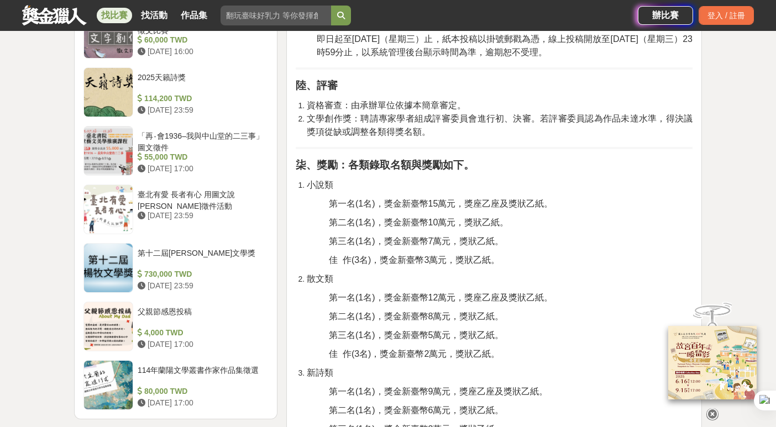
scroll to position [1206, 0]
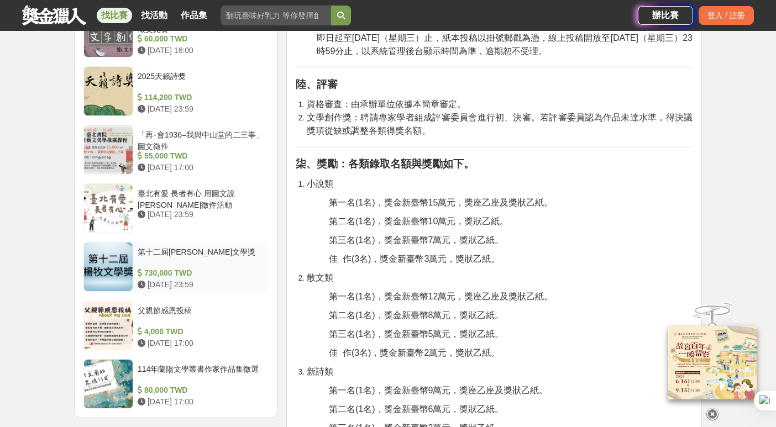
click at [172, 247] on div "第十二屆[PERSON_NAME]文學獎" at bounding box center [201, 257] width 126 height 21
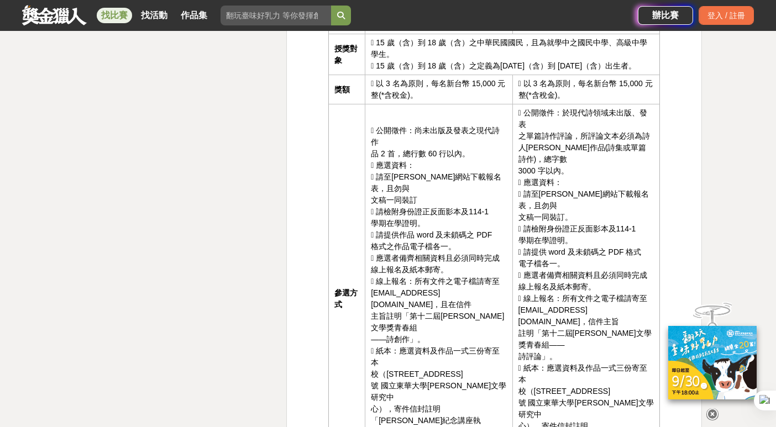
scroll to position [1791, 0]
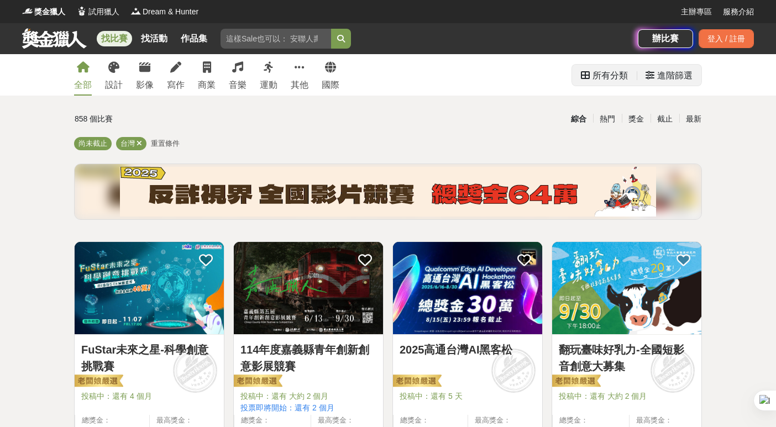
click at [671, 70] on div "進階篩選" at bounding box center [674, 76] width 35 height 22
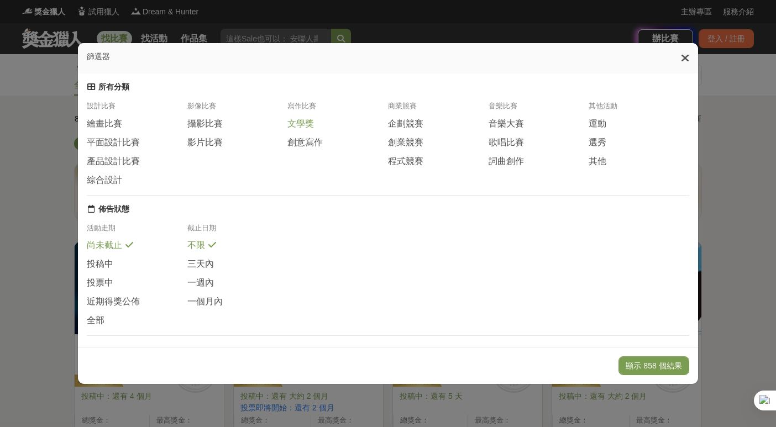
click at [296, 126] on span "文學獎" at bounding box center [300, 124] width 27 height 12
click at [295, 148] on span "創意寫作" at bounding box center [304, 143] width 35 height 12
click at [632, 368] on button "顯示 86 個結果" at bounding box center [656, 366] width 66 height 19
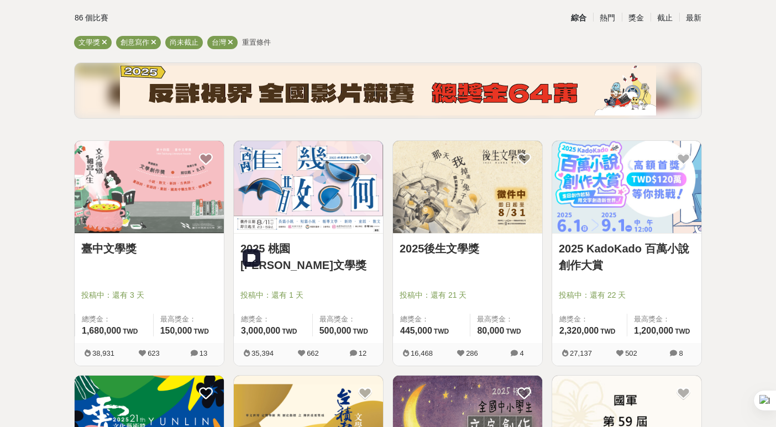
scroll to position [145, 0]
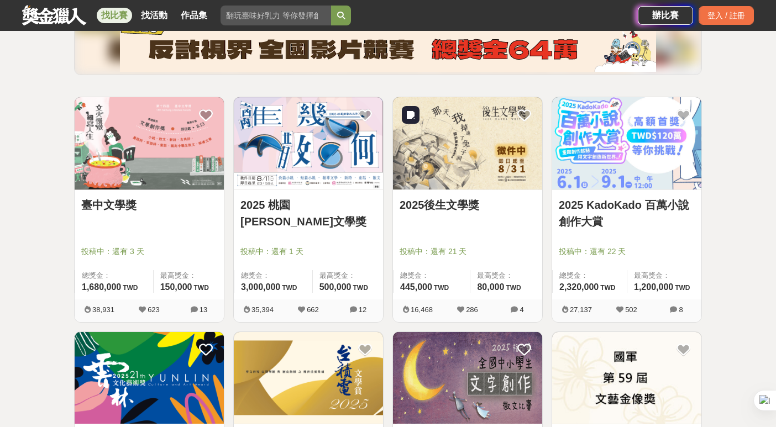
click at [464, 167] on img at bounding box center [467, 143] width 149 height 92
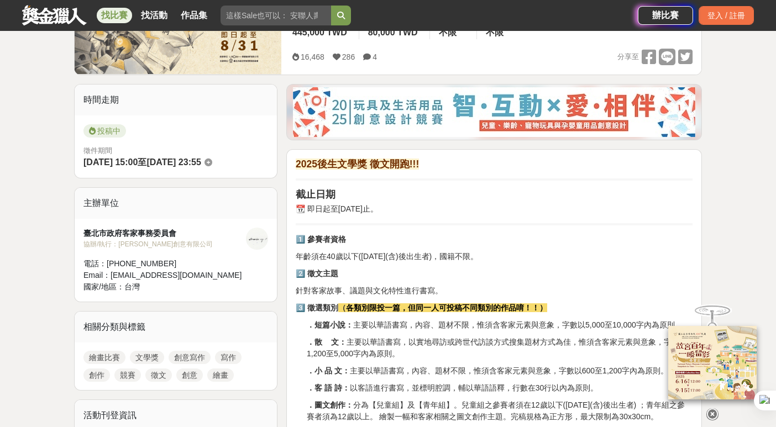
scroll to position [342, 0]
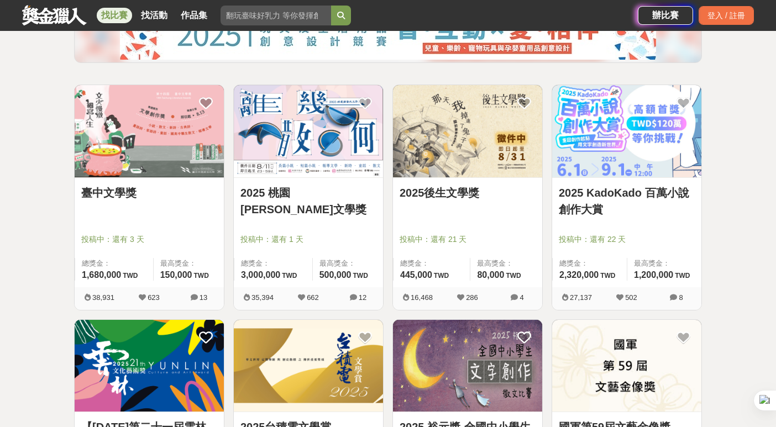
scroll to position [145, 0]
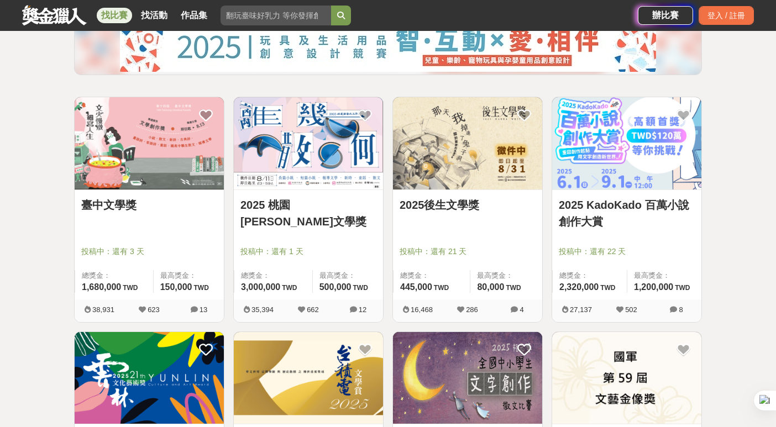
click at [617, 202] on link "2025 KadoKado 百萬小說創作大賞" at bounding box center [627, 213] width 136 height 33
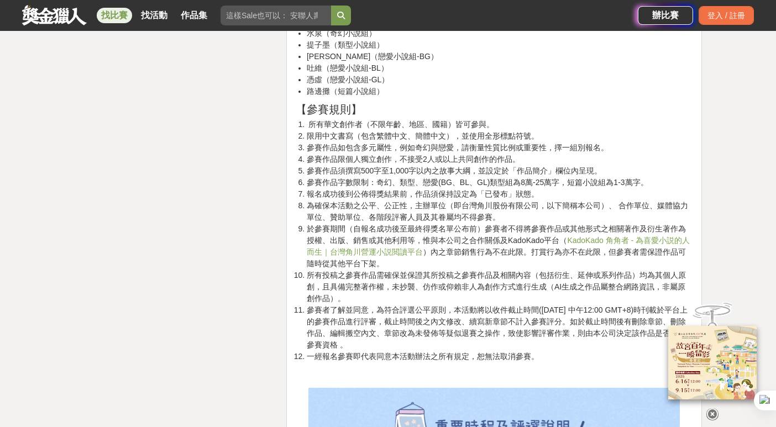
scroll to position [1718, 0]
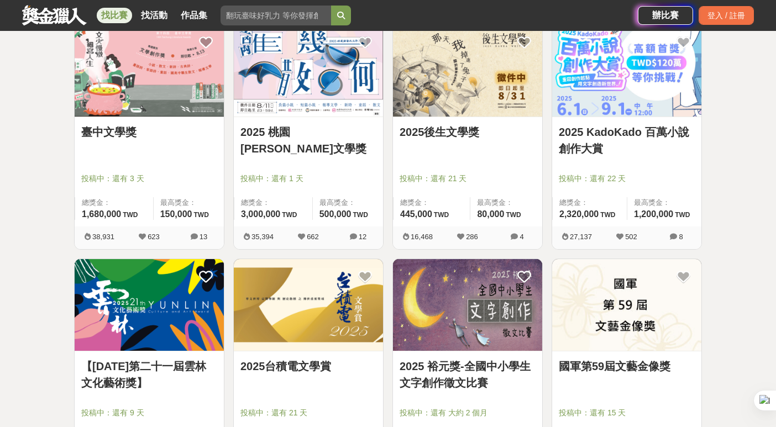
scroll to position [348, 0]
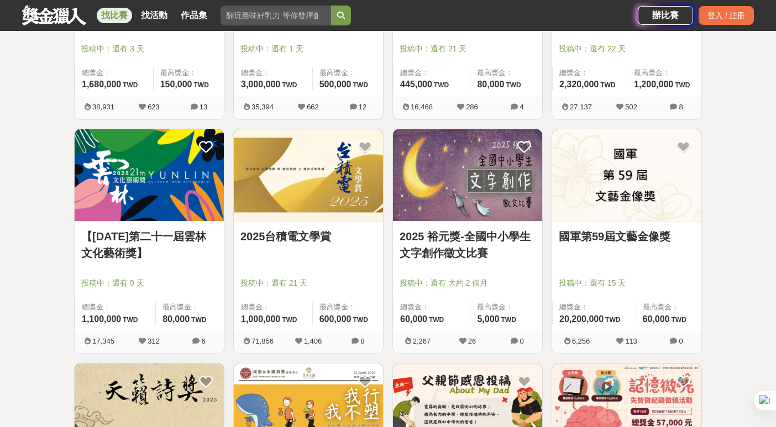
click at [182, 245] on link "【114年第二十一屆雲林文化藝術獎】" at bounding box center [149, 244] width 136 height 33
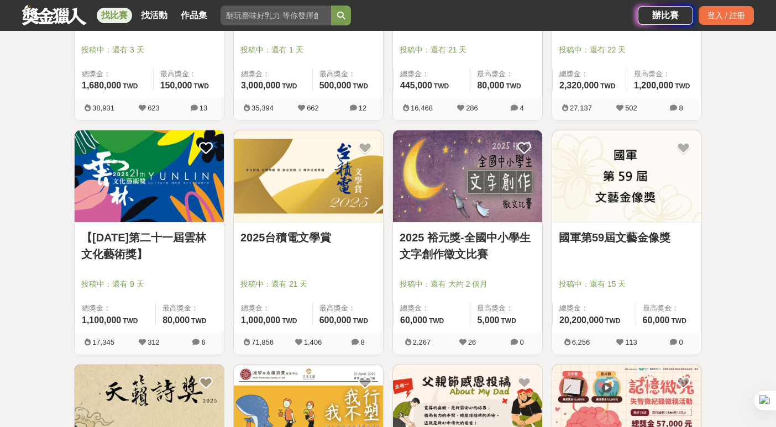
scroll to position [348, 0]
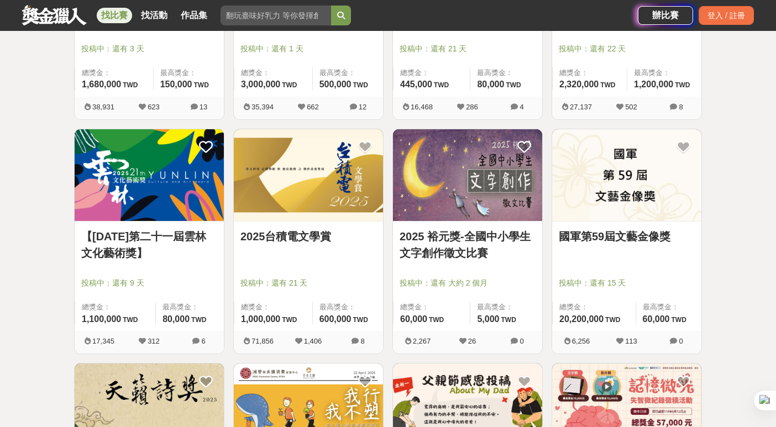
click at [282, 239] on link "2025台積電文學賞" at bounding box center [308, 236] width 136 height 17
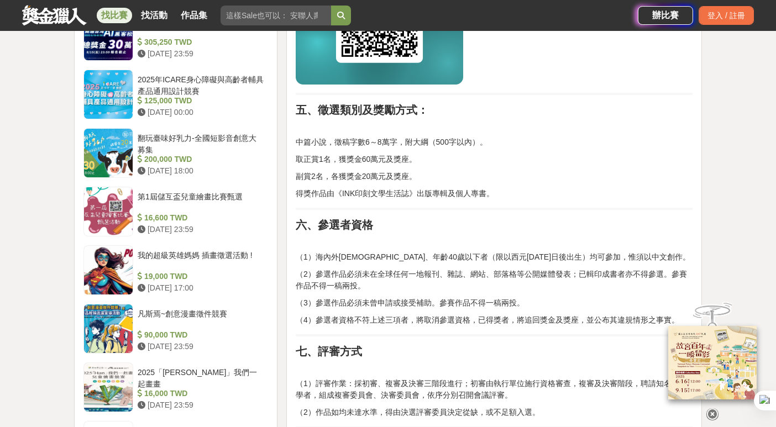
scroll to position [1016, 0]
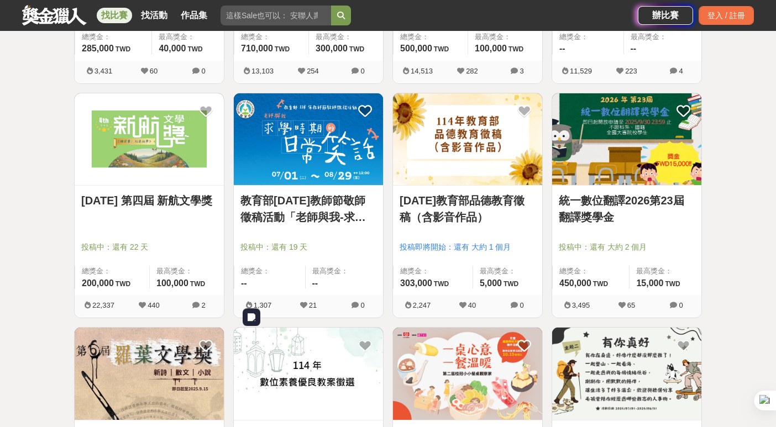
scroll to position [1116, 0]
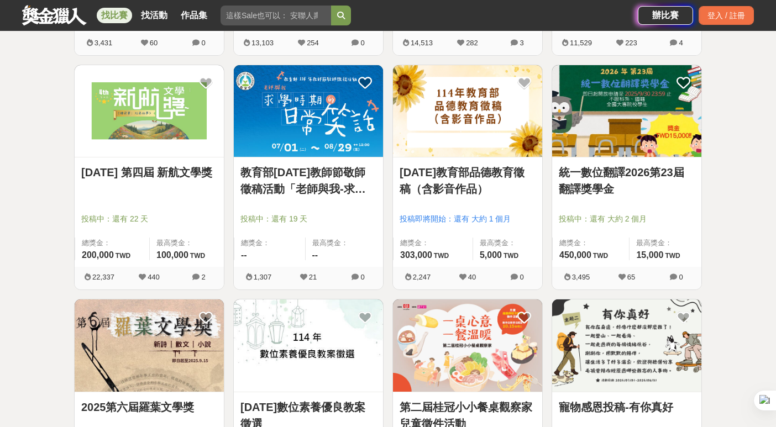
click at [172, 176] on link "2025年 第四屆 新航文學獎" at bounding box center [149, 172] width 136 height 17
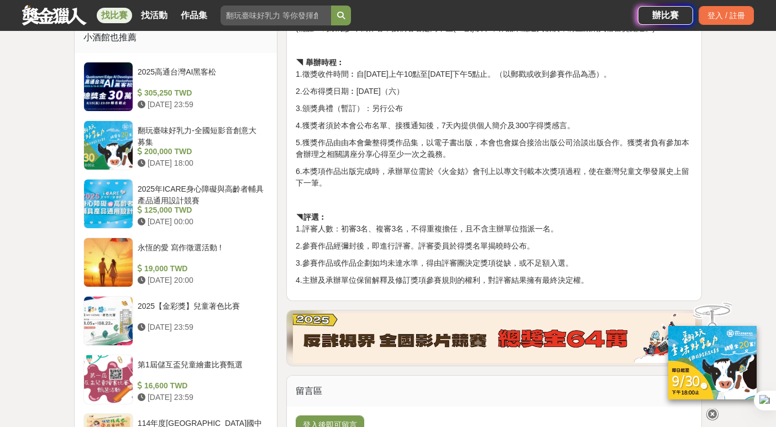
scroll to position [903, 0]
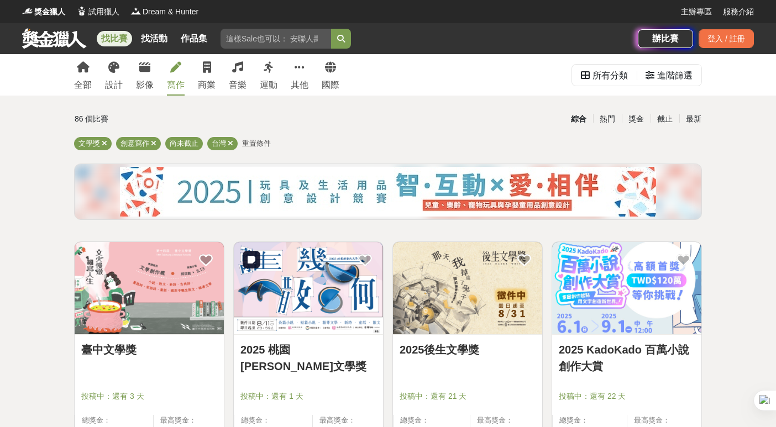
click at [279, 310] on img at bounding box center [308, 288] width 149 height 92
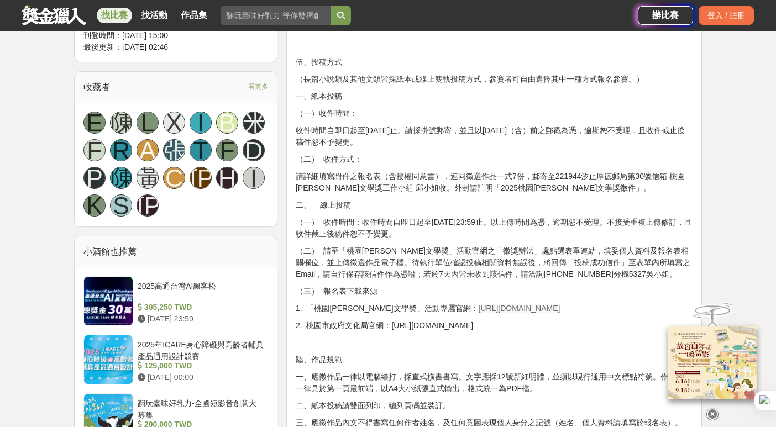
scroll to position [787, 0]
